Goal: Information Seeking & Learning: Learn about a topic

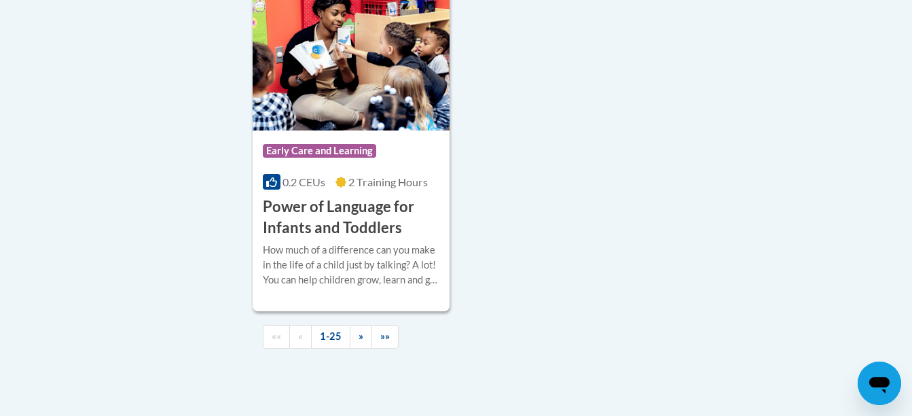
scroll to position [3274, 0]
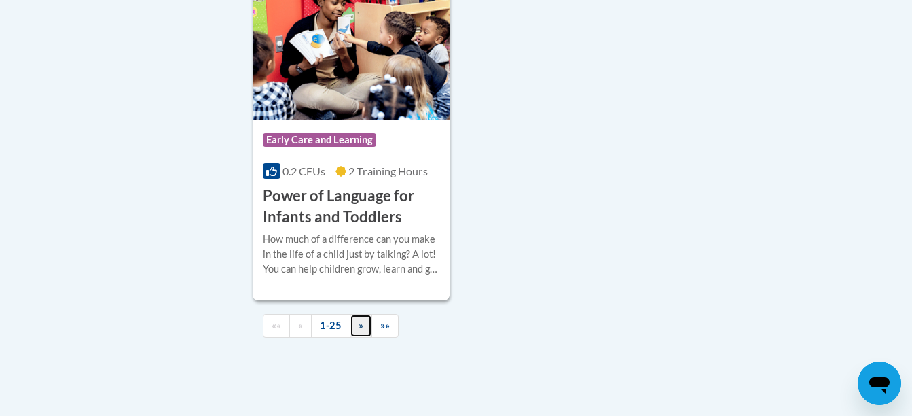
click at [351, 337] on link "»" at bounding box center [361, 326] width 22 height 24
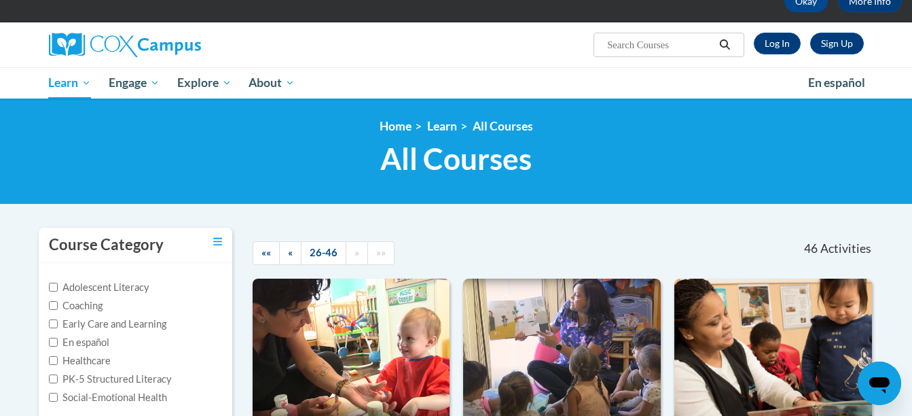
scroll to position [77, 0]
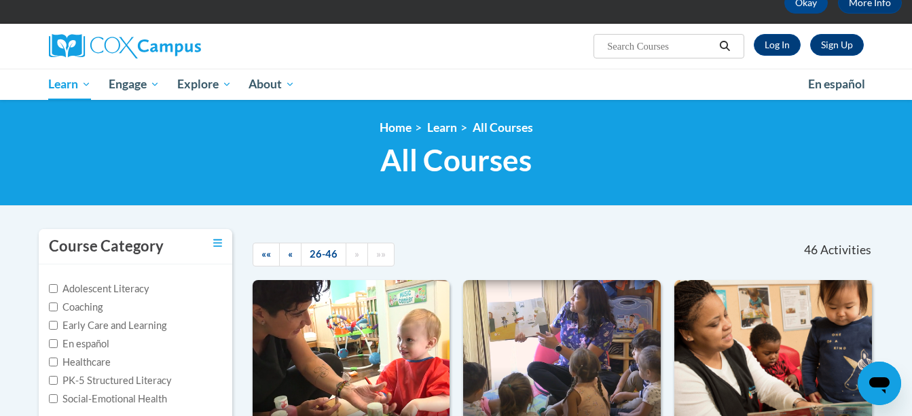
click at [640, 47] on input "Search..." at bounding box center [660, 46] width 109 height 16
click at [638, 46] on input "Search..." at bounding box center [660, 46] width 109 height 16
type input "meaningful conversa"
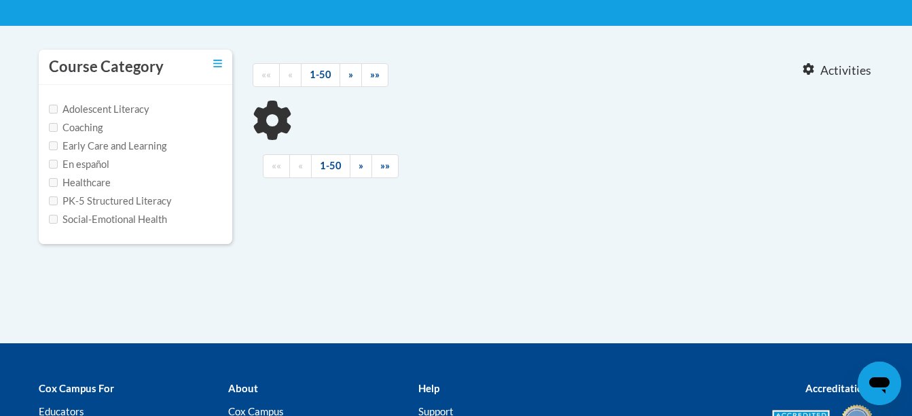
type input "meaningful conversa"
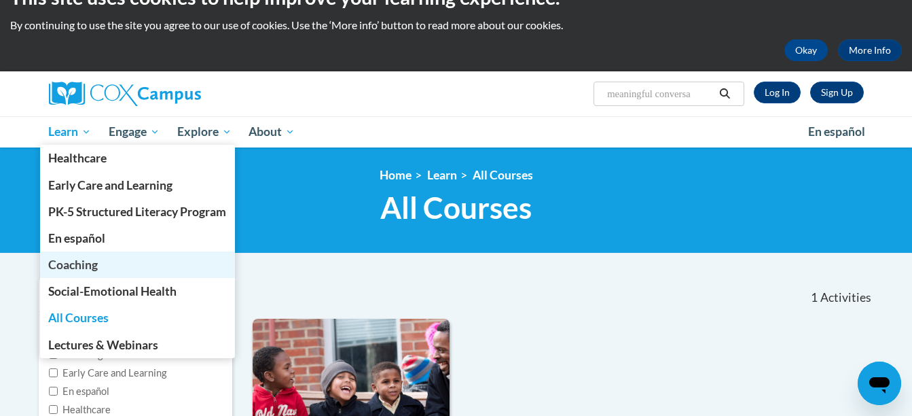
scroll to position [31, 0]
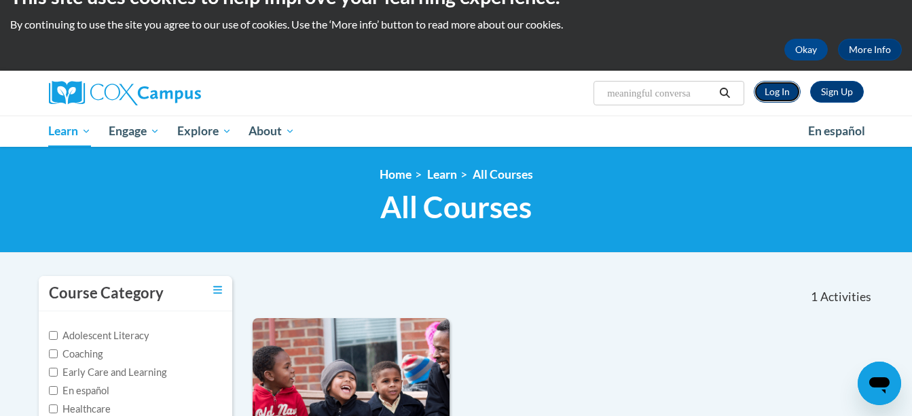
click at [777, 97] on link "Log In" at bounding box center [777, 92] width 47 height 22
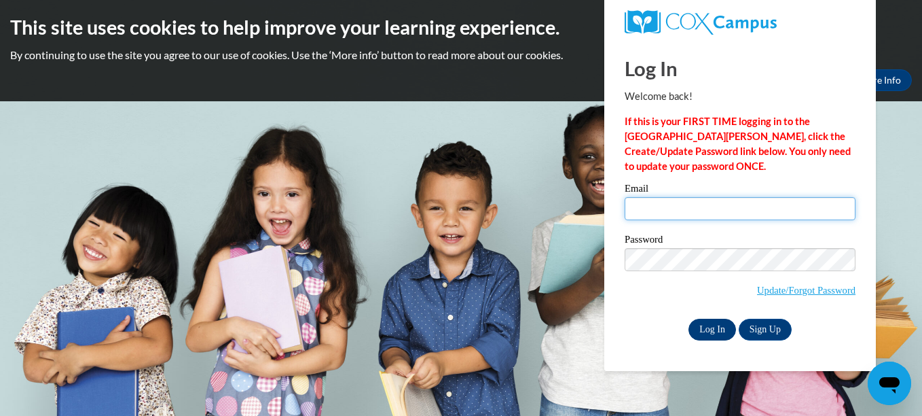
type input "Cassidywotring@gmail.com"
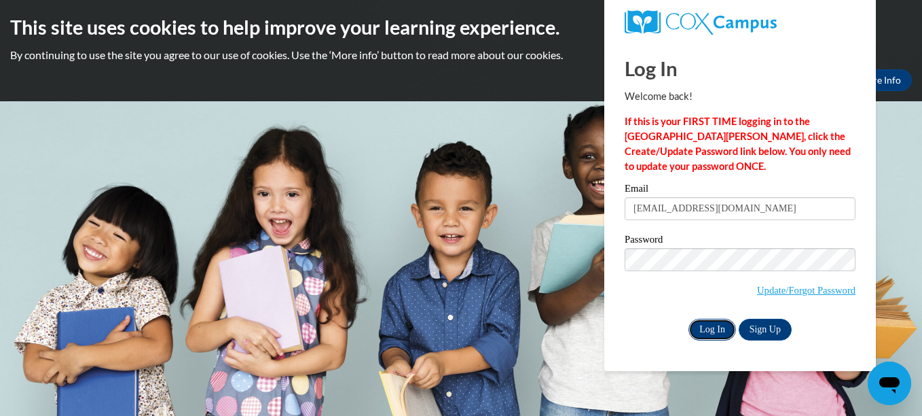
click at [710, 333] on input "Log In" at bounding box center [712, 329] width 48 height 22
